Goal: Information Seeking & Learning: Check status

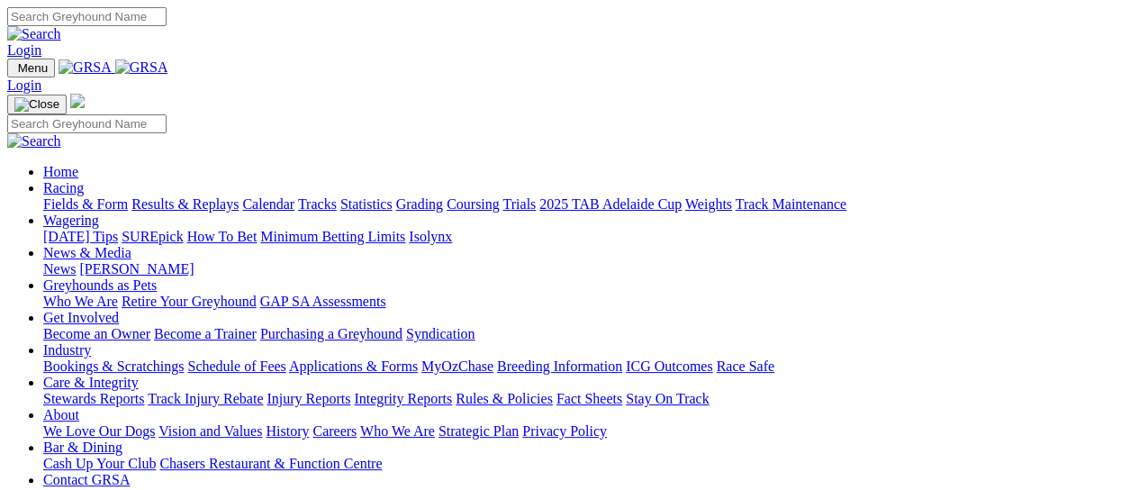
click at [84, 180] on link "Racing" at bounding box center [63, 187] width 41 height 15
click at [210, 196] on link "Results & Replays" at bounding box center [185, 203] width 107 height 15
